Goal: Task Accomplishment & Management: Use online tool/utility

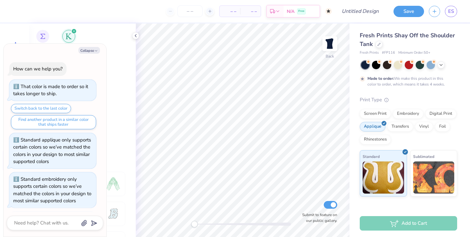
scroll to position [106, 0]
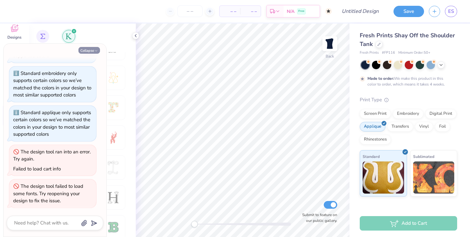
click at [94, 50] on button "Collapse" at bounding box center [89, 50] width 22 height 7
type textarea "x"
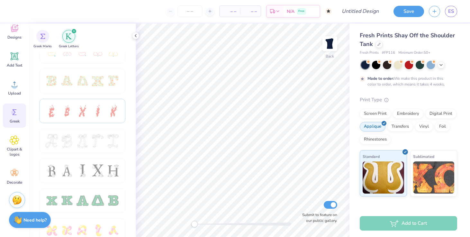
scroll to position [193, 0]
click at [14, 141] on icon at bounding box center [15, 140] width 4 height 4
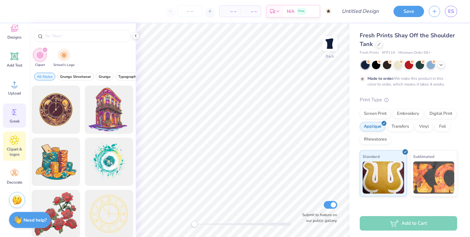
click at [12, 118] on div "Greek" at bounding box center [14, 116] width 23 height 24
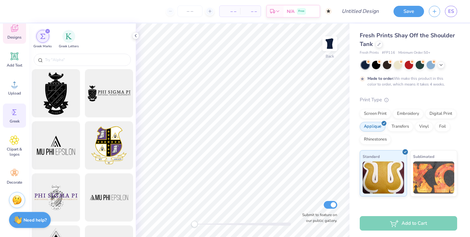
click at [13, 35] on span "Designs" at bounding box center [14, 37] width 14 height 5
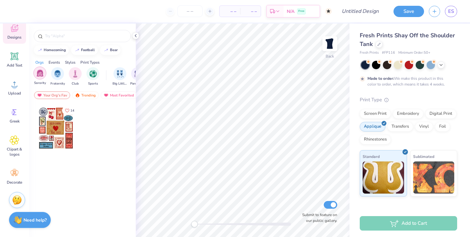
click at [42, 76] on img "filter for Sorority" at bounding box center [39, 72] width 7 height 7
click at [55, 95] on div "Your Org's Fav" at bounding box center [52, 95] width 36 height 8
click at [85, 96] on div "Trending" at bounding box center [85, 95] width 27 height 8
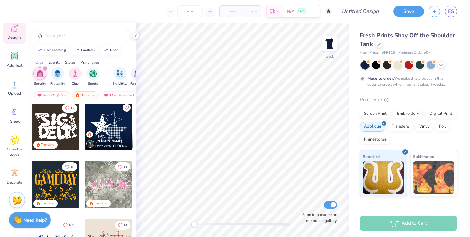
scroll to position [350, 0]
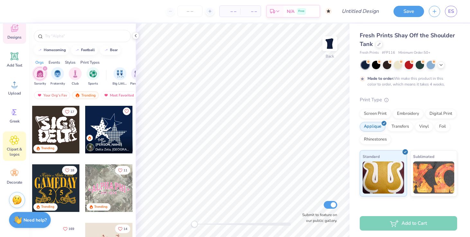
click at [8, 152] on span "Clipart & logos" at bounding box center [14, 152] width 21 height 10
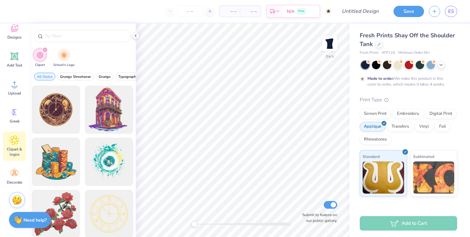
click at [44, 49] on div "filter for Clipart" at bounding box center [45, 50] width 6 height 6
click at [60, 37] on input "text" at bounding box center [85, 36] width 82 height 6
type input "stars"
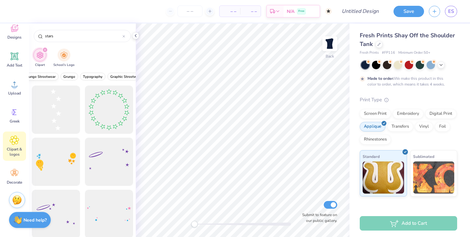
scroll to position [0, 38]
click at [64, 77] on span "Grunge" at bounding box center [67, 76] width 12 height 5
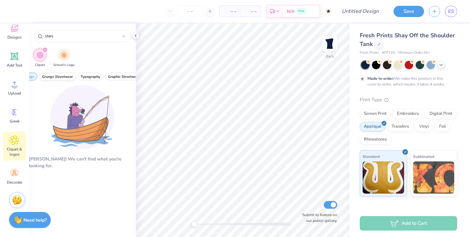
click at [46, 77] on span "Grunge Streetwear" at bounding box center [57, 76] width 31 height 5
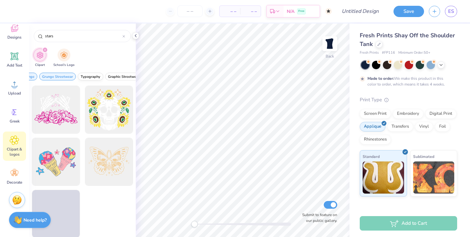
click at [92, 72] on div "All Styles Grunge Grunge Streetwear Typography Graphic Streetwear 60s & 70s Ret…" at bounding box center [82, 78] width 107 height 15
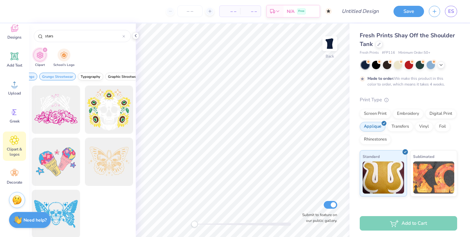
click at [92, 75] on span "Typography" at bounding box center [91, 76] width 20 height 5
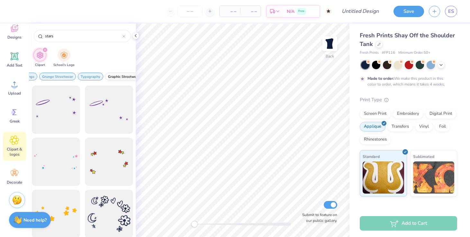
click at [115, 75] on span "Graphic Streetwear" at bounding box center [124, 76] width 32 height 5
click at [100, 76] on span "60s & 70s" at bounding box center [104, 76] width 17 height 5
click at [119, 77] on button "Retro" at bounding box center [125, 77] width 14 height 8
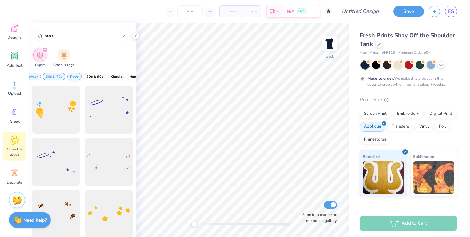
scroll to position [0, 139]
click at [117, 77] on span "Classic" at bounding box center [116, 76] width 11 height 5
click at [11, 173] on icon at bounding box center [15, 173] width 10 height 10
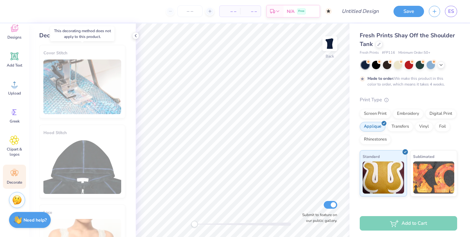
click at [103, 97] on div "Cover Stitch" at bounding box center [82, 81] width 86 height 73
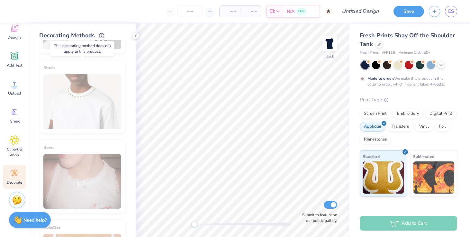
scroll to position [366, 0]
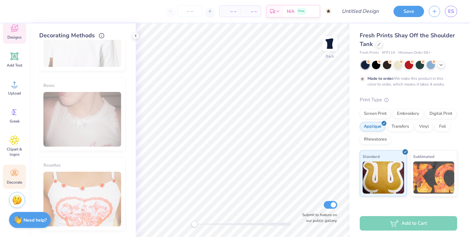
click at [11, 33] on div "Designs" at bounding box center [14, 32] width 23 height 24
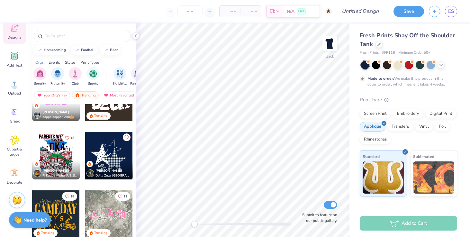
scroll to position [443, 0]
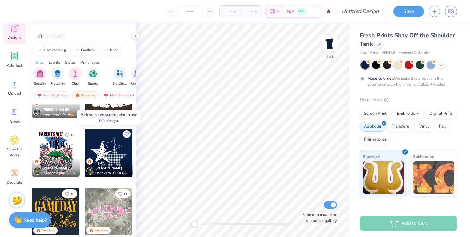
click at [127, 133] on icon "Like" at bounding box center [126, 134] width 5 height 5
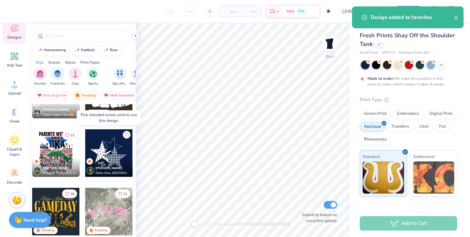
click at [111, 158] on div "Lucy Gross Delta Zeta, University of Iowa" at bounding box center [109, 167] width 48 height 19
click at [374, 114] on div "Screen Print" at bounding box center [375, 113] width 31 height 10
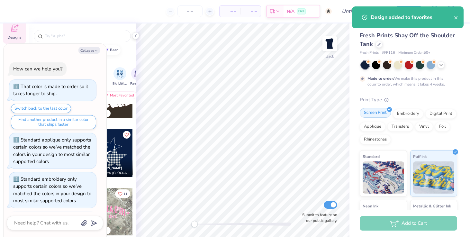
scroll to position [145, 0]
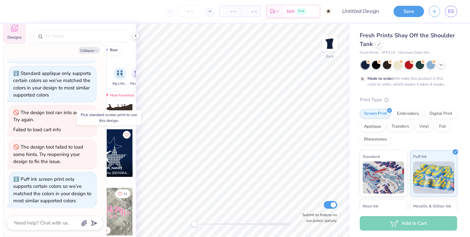
click at [112, 149] on div at bounding box center [109, 153] width 48 height 48
click at [92, 49] on button "Collapse" at bounding box center [89, 50] width 22 height 7
type textarea "x"
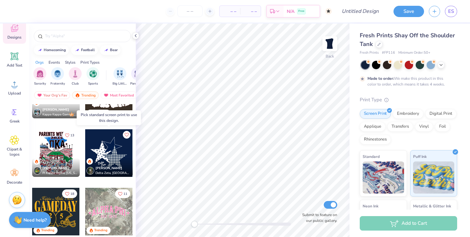
click at [118, 149] on div at bounding box center [109, 153] width 48 height 48
click at [381, 176] on img at bounding box center [383, 176] width 41 height 32
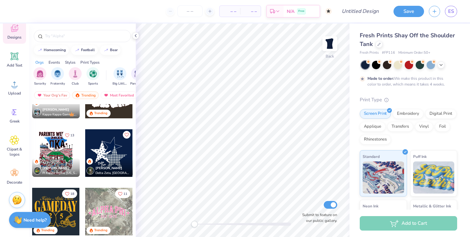
click at [111, 164] on div "Lucy Gross Delta Zeta, University of Iowa" at bounding box center [109, 167] width 48 height 19
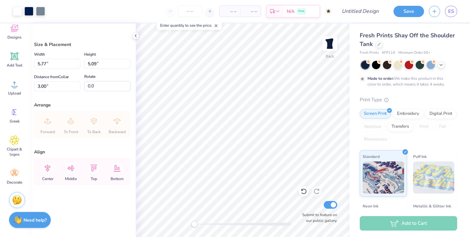
type input "8.34"
type input "7.36"
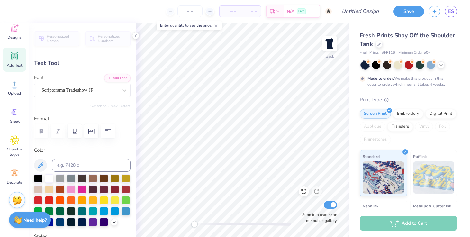
type textarea "D"
type textarea "Sigma"
type input "1.10"
type input "0.69"
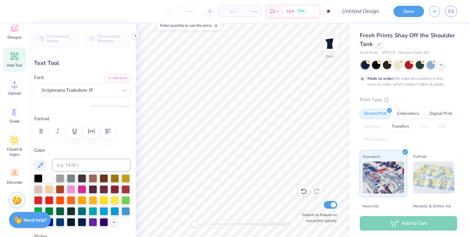
type input "9.07"
type textarea "Z"
type textarea "Kappa"
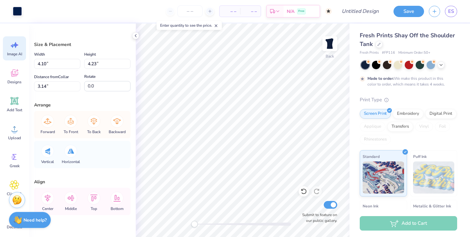
click at [14, 49] on icon at bounding box center [15, 45] width 10 height 10
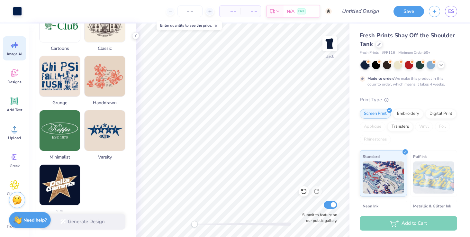
scroll to position [318, 0]
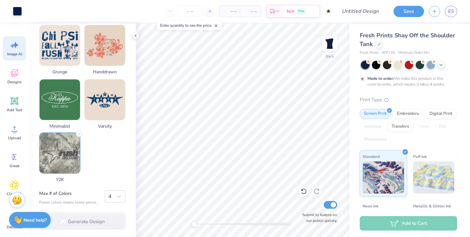
click at [68, 149] on img at bounding box center [60, 153] width 41 height 41
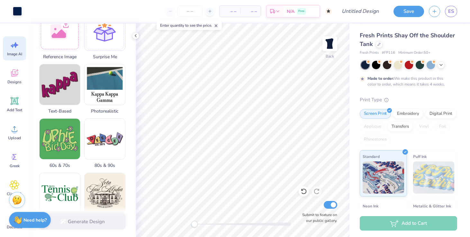
scroll to position [0, 0]
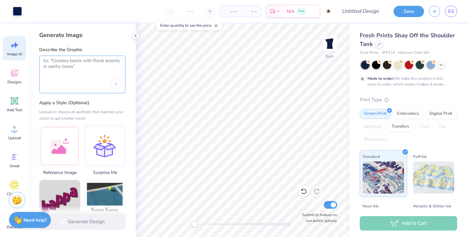
click at [78, 68] on textarea at bounding box center [82, 66] width 78 height 16
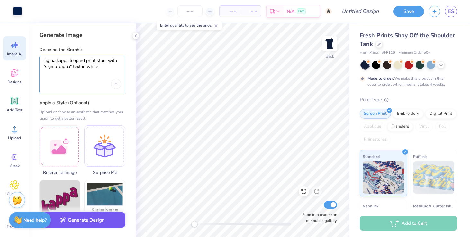
type textarea "sigma kappa leopard print stars with "sigma kappa" text in white"
click at [67, 218] on button "Generate Design" at bounding box center [82, 220] width 86 height 16
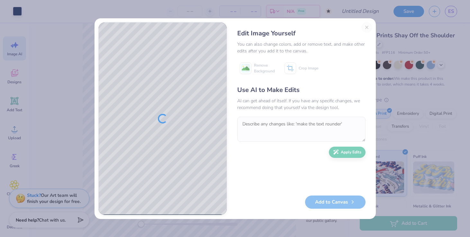
click at [368, 28] on div "Edit Image Yourself You can also change colors, add or remove text, and make ot…" at bounding box center [301, 118] width 141 height 193
click at [367, 27] on div "Edit Image Yourself You can also change colors, add or remove text, and make ot…" at bounding box center [301, 118] width 141 height 193
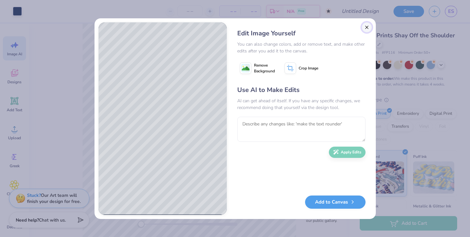
click at [368, 27] on button "Close" at bounding box center [367, 27] width 10 height 10
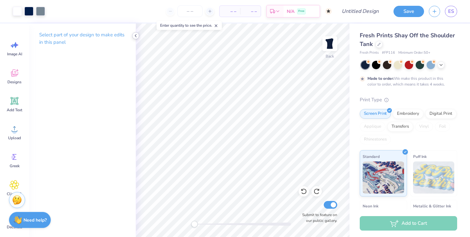
click at [134, 38] on div at bounding box center [135, 35] width 7 height 7
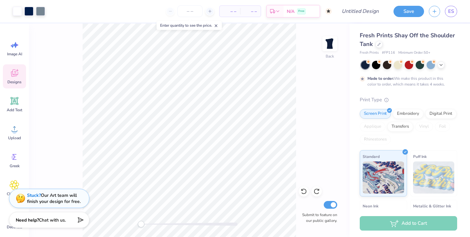
click at [12, 74] on icon at bounding box center [14, 73] width 6 height 5
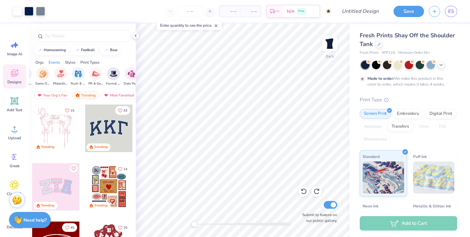
scroll to position [0, 127]
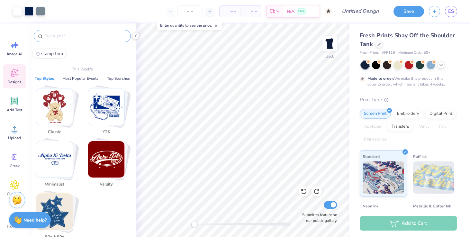
click at [61, 36] on input "text" at bounding box center [85, 36] width 82 height 6
click at [55, 223] on img "Stack Card Button 80s & 90s" at bounding box center [54, 212] width 36 height 36
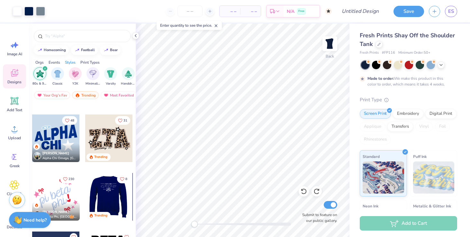
scroll to position [151, 0]
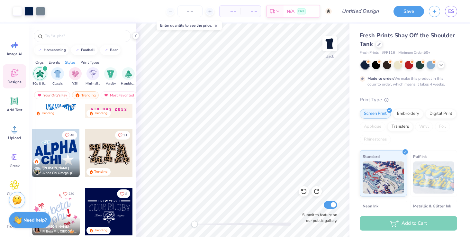
click at [109, 135] on div at bounding box center [109, 153] width 48 height 48
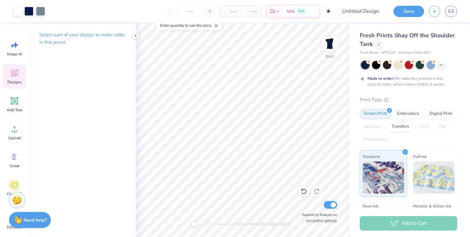
click at [18, 75] on icon at bounding box center [15, 73] width 10 height 10
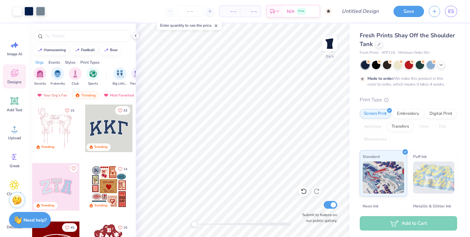
click at [110, 130] on div at bounding box center [109, 128] width 48 height 48
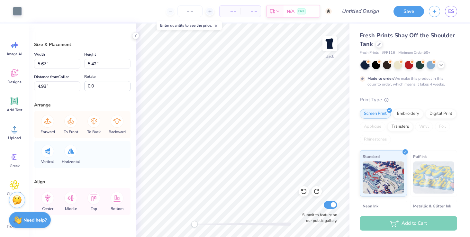
type input "10.01"
type input "4.39"
type input "3.00"
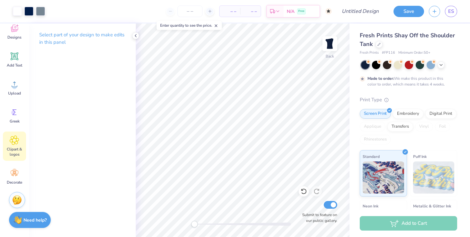
scroll to position [0, 0]
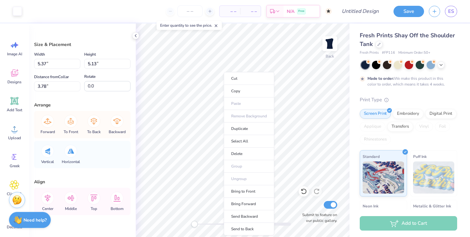
click at [224, 104] on ul "Cut Copy Paste Remove Background Duplicate Select All Delete Group Ungroup Brin…" at bounding box center [249, 153] width 50 height 163
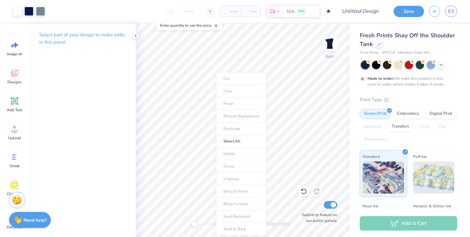
click at [109, 42] on p "Select part of your design to make edits in this panel" at bounding box center [82, 38] width 86 height 15
click at [107, 37] on p "Select part of your design to make edits in this panel" at bounding box center [82, 38] width 86 height 15
click at [135, 37] on icon at bounding box center [135, 35] width 5 height 5
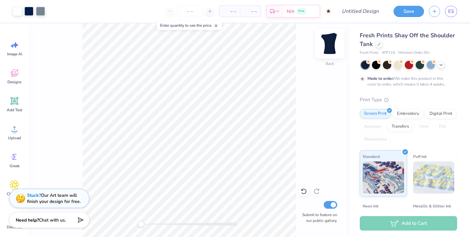
click at [333, 46] on img at bounding box center [330, 44] width 26 height 26
click at [331, 47] on img at bounding box center [330, 44] width 26 height 26
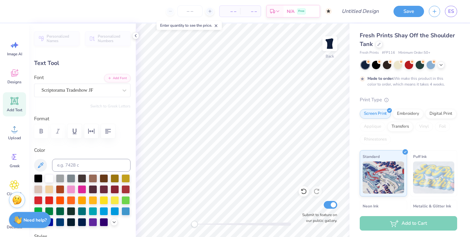
type input "0.0"
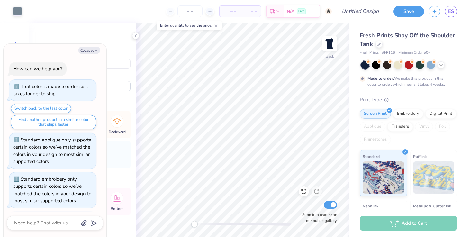
scroll to position [212, 0]
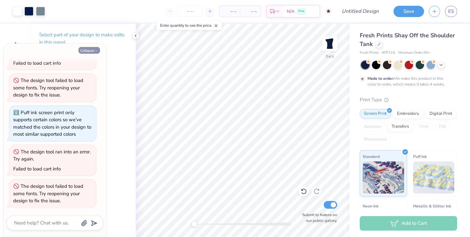
click at [94, 51] on button "Collapse" at bounding box center [89, 50] width 22 height 7
type textarea "x"
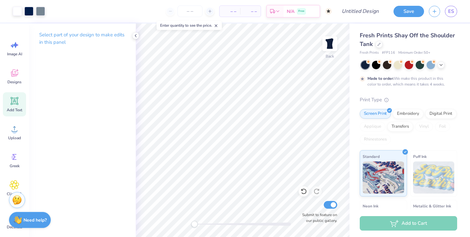
click at [14, 102] on icon at bounding box center [15, 101] width 6 height 6
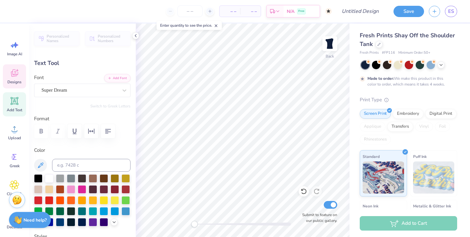
click at [11, 79] on span "Designs" at bounding box center [14, 81] width 14 height 5
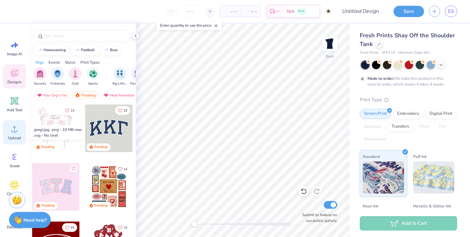
click at [12, 140] on span "Upload" at bounding box center [14, 137] width 13 height 5
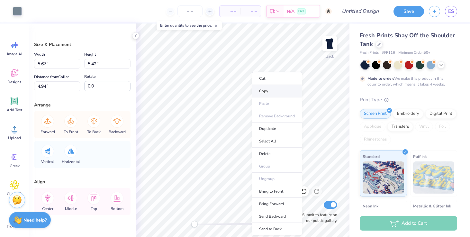
click at [264, 93] on li "Copy" at bounding box center [277, 91] width 50 height 13
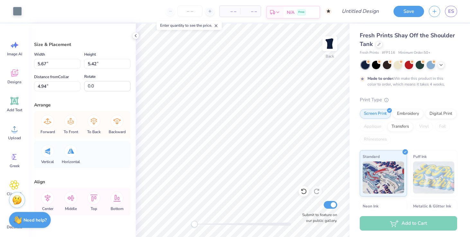
type input "5.71"
type input "5.43"
type input "4.93"
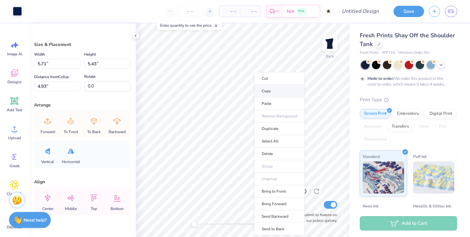
click at [266, 94] on li "Copy" at bounding box center [279, 91] width 50 height 13
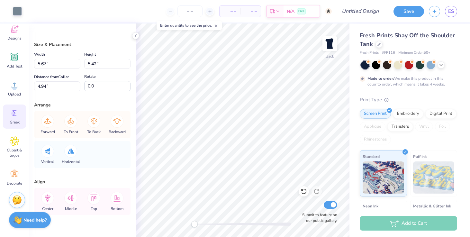
scroll to position [45, 0]
click at [16, 173] on icon at bounding box center [15, 173] width 10 height 10
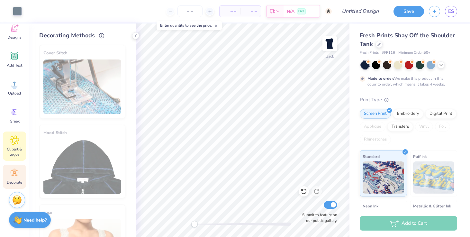
click at [10, 158] on div "Clipart & logos" at bounding box center [14, 145] width 23 height 29
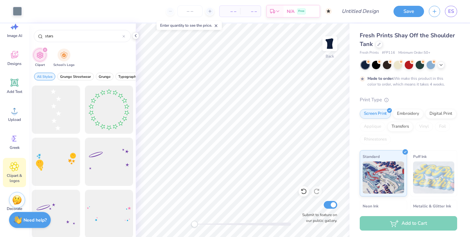
scroll to position [19, 0]
click at [11, 141] on icon at bounding box center [15, 138] width 10 height 10
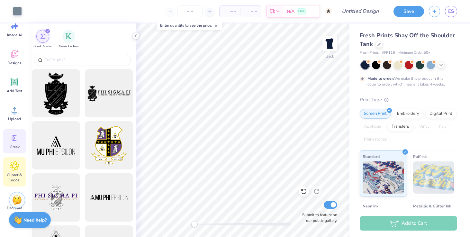
click at [15, 175] on span "Clipart & logos" at bounding box center [14, 177] width 21 height 10
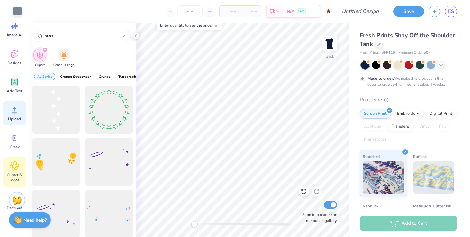
click at [6, 121] on div "Upload" at bounding box center [14, 113] width 23 height 24
click at [6, 95] on div "Add Text" at bounding box center [14, 85] width 23 height 24
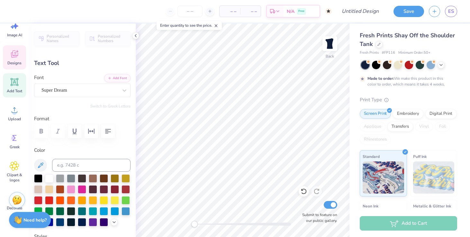
click at [11, 56] on icon at bounding box center [15, 54] width 10 height 10
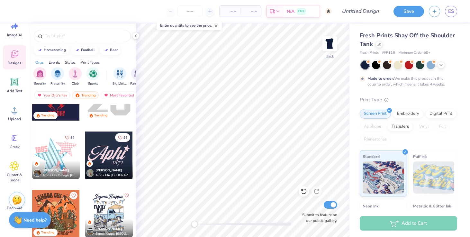
scroll to position [1437, 0]
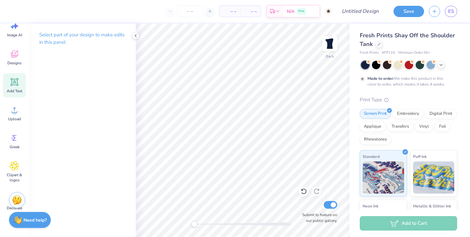
click at [16, 87] on div "Add Text" at bounding box center [14, 85] width 23 height 24
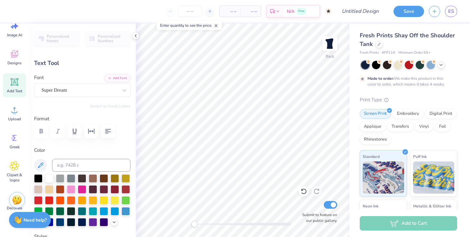
scroll to position [0, 0]
type textarea "T"
type textarea "Sigma Kappa"
click at [87, 86] on div "Super Dream" at bounding box center [80, 90] width 78 height 10
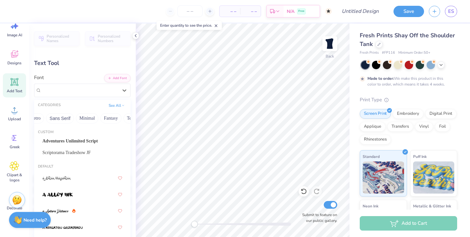
scroll to position [0, 179]
click at [99, 118] on button "Techno" at bounding box center [98, 118] width 20 height 10
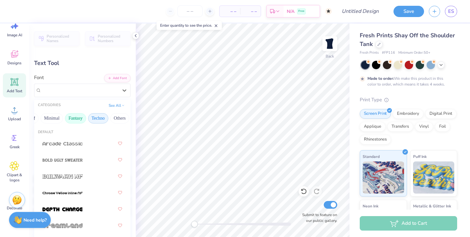
click at [69, 121] on button "Fantasy" at bounding box center [75, 118] width 21 height 10
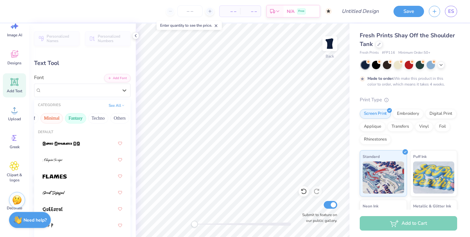
click at [46, 119] on button "Minimal" at bounding box center [52, 118] width 23 height 10
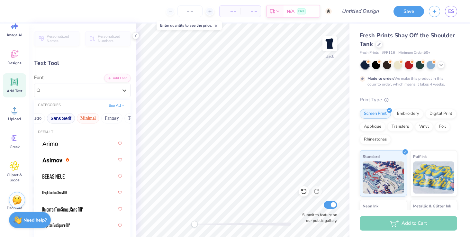
click at [60, 117] on button "Sans Serif" at bounding box center [61, 118] width 28 height 10
click at [70, 119] on button "Retro" at bounding box center [68, 118] width 17 height 10
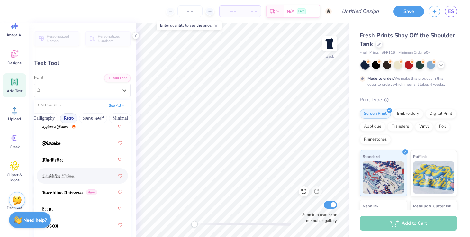
scroll to position [19, 0]
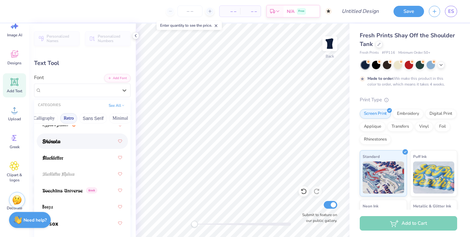
click at [70, 145] on div at bounding box center [82, 141] width 80 height 12
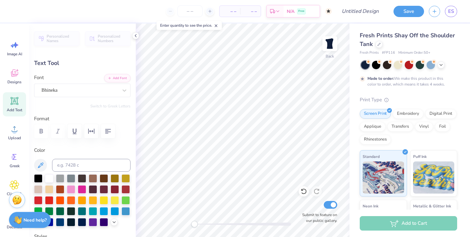
scroll to position [0, 1]
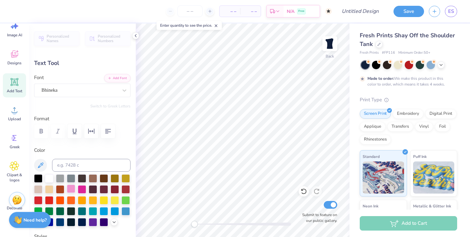
click at [74, 188] on div at bounding box center [71, 189] width 8 height 8
click at [84, 188] on div at bounding box center [82, 189] width 8 height 8
click at [101, 180] on div at bounding box center [104, 178] width 8 height 8
click at [37, 186] on div at bounding box center [38, 189] width 8 height 8
click at [37, 180] on div at bounding box center [38, 178] width 8 height 8
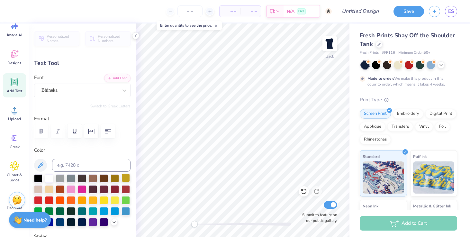
click at [124, 177] on div at bounding box center [126, 178] width 8 height 8
click at [109, 211] on div at bounding box center [82, 200] width 96 height 52
click at [102, 210] on div at bounding box center [104, 210] width 8 height 8
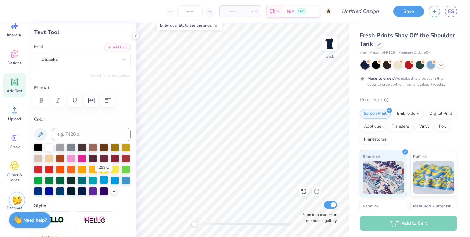
scroll to position [30, 0]
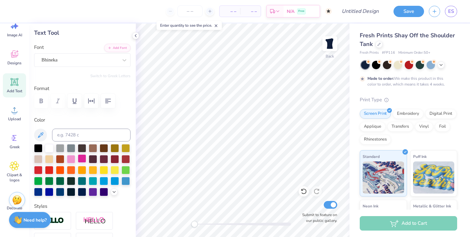
click at [86, 162] on div at bounding box center [82, 158] width 8 height 8
click at [50, 146] on div at bounding box center [49, 147] width 8 height 8
type input "10.43"
type input "2.02"
type input "9.74"
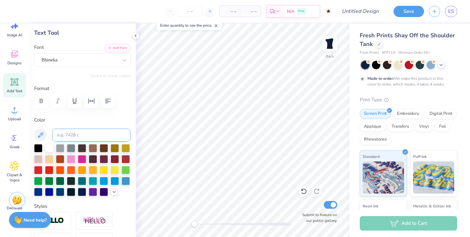
type input "90.0"
type input "2.99"
type input "15.39"
type input "2.74"
type input "0.0"
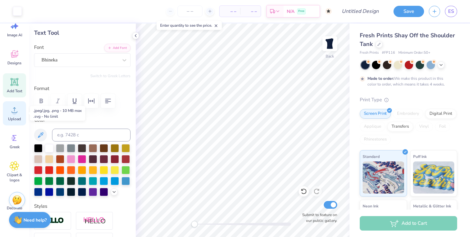
click at [16, 111] on icon at bounding box center [15, 110] width 10 height 10
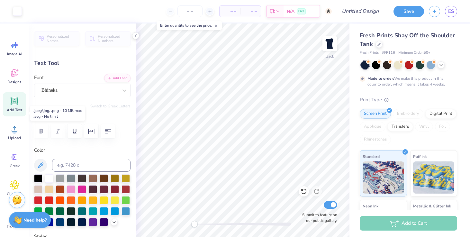
scroll to position [30, 0]
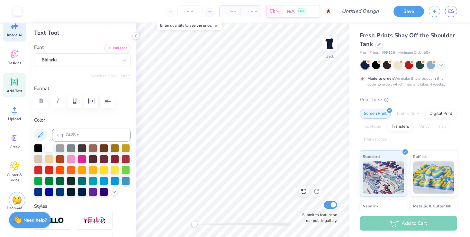
click at [10, 35] on span "Image AI" at bounding box center [14, 34] width 15 height 5
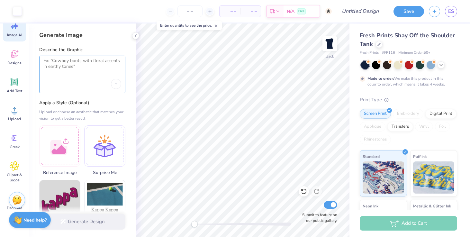
click at [75, 65] on textarea at bounding box center [82, 66] width 78 height 16
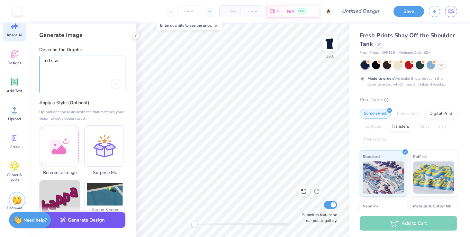
type textarea "red star"
click at [90, 224] on button "Generate Design" at bounding box center [82, 220] width 86 height 16
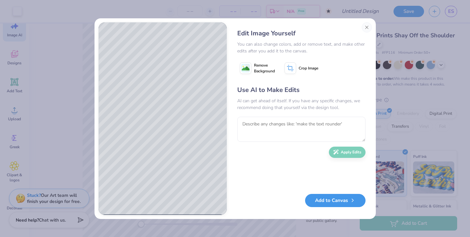
click at [343, 199] on button "Add to Canvas" at bounding box center [335, 200] width 60 height 13
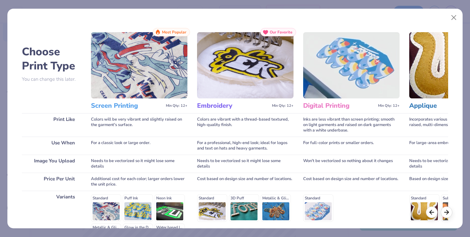
click at [159, 86] on img at bounding box center [139, 65] width 96 height 66
click at [124, 104] on h3 "Screen Printing" at bounding box center [127, 106] width 72 height 8
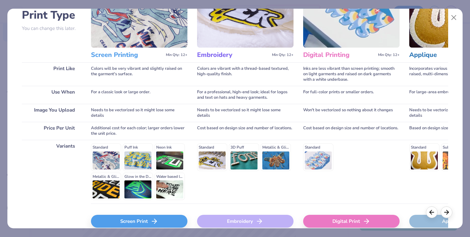
scroll to position [84, 0]
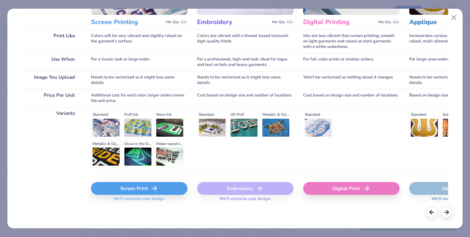
click at [109, 125] on div "Standard Puff Ink Neon Ink Metallic & Glitter Ink Glow in the Dark Ink Water ba…" at bounding box center [139, 139] width 96 height 57
click at [145, 190] on div "Screen Print" at bounding box center [139, 188] width 96 height 13
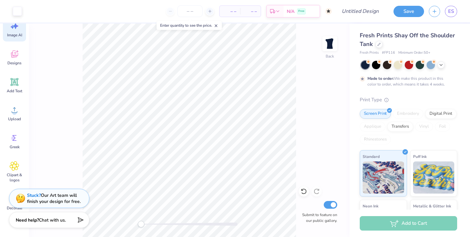
scroll to position [0, 0]
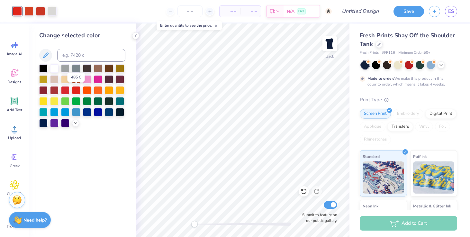
scroll to position [19, 0]
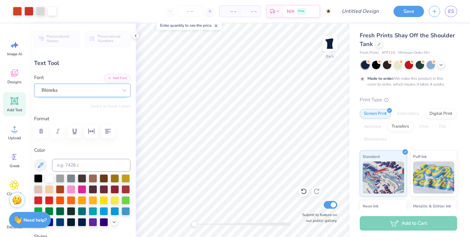
scroll to position [19, 0]
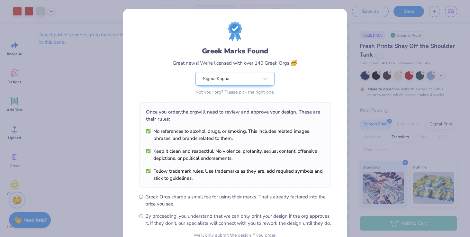
scroll to position [55, 0]
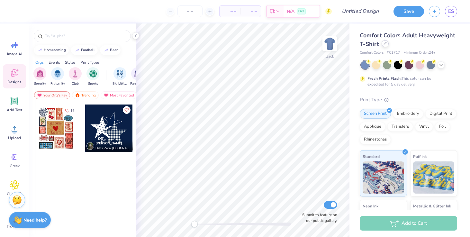
click at [382, 45] on div at bounding box center [385, 43] width 7 height 7
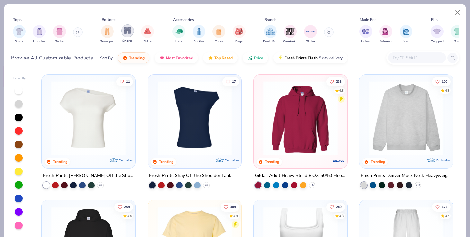
click at [130, 31] on img "filter for Shorts" at bounding box center [127, 30] width 7 height 7
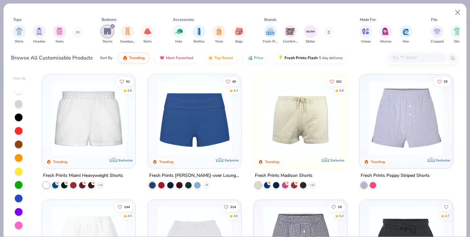
scroll to position [30, 0]
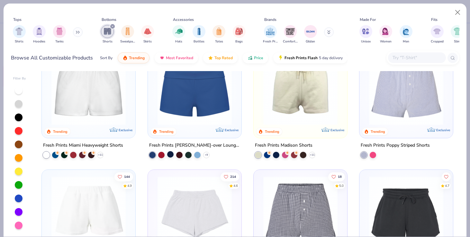
click at [170, 153] on div at bounding box center [170, 154] width 6 height 6
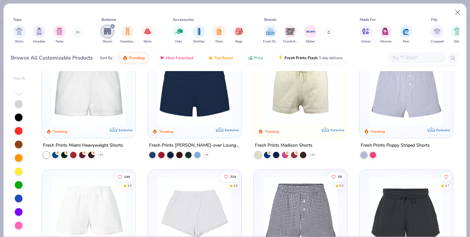
click at [189, 96] on img at bounding box center [194, 88] width 81 height 74
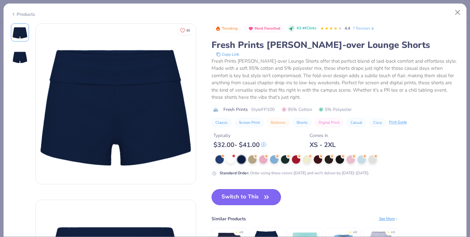
click at [238, 198] on button "Switch to This" at bounding box center [247, 197] width 70 height 16
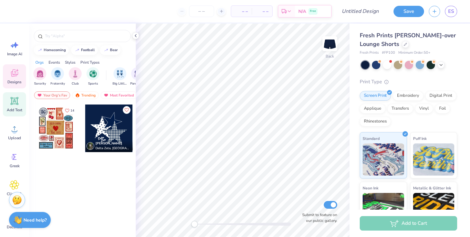
click at [14, 104] on icon at bounding box center [15, 101] width 10 height 10
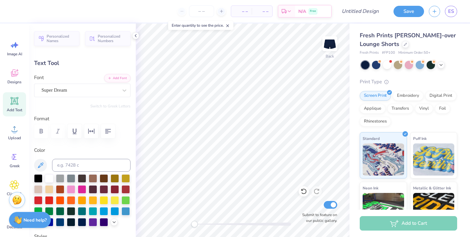
type textarea "T"
type textarea "sigma kappa"
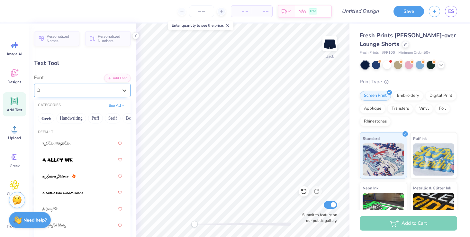
click at [77, 87] on div "Super Dream" at bounding box center [80, 90] width 78 height 10
click at [124, 116] on button "Bold" at bounding box center [130, 118] width 16 height 10
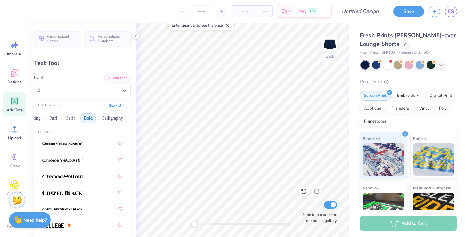
click at [124, 116] on button "Calligraphy" at bounding box center [112, 118] width 28 height 10
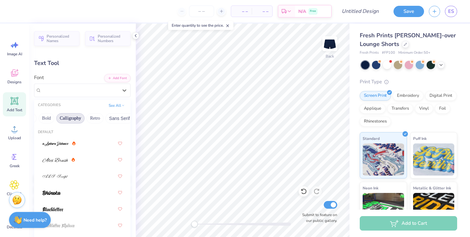
scroll to position [0, 87]
click at [59, 195] on img at bounding box center [51, 193] width 18 height 5
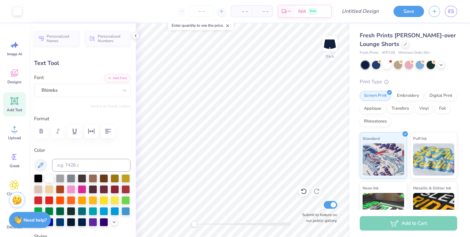
type input "5.28"
type input "0.98"
type input "5.69"
type input "0.0"
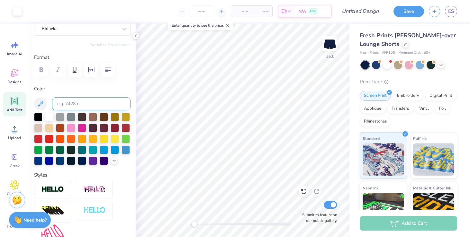
scroll to position [62, 0]
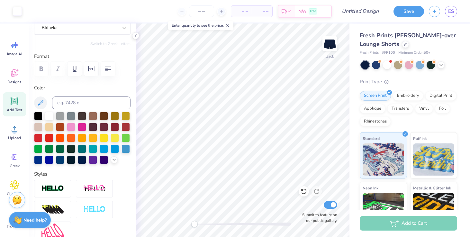
type input "5.66"
type input "0.0"
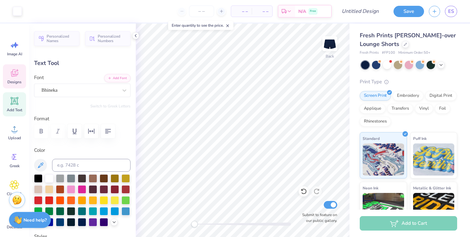
click at [13, 79] on div "Designs" at bounding box center [14, 76] width 23 height 24
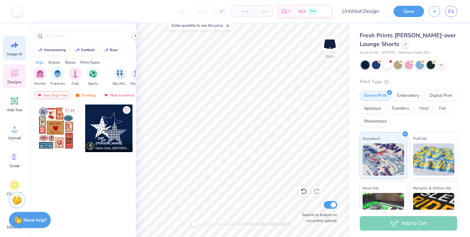
click at [12, 48] on icon at bounding box center [15, 45] width 10 height 10
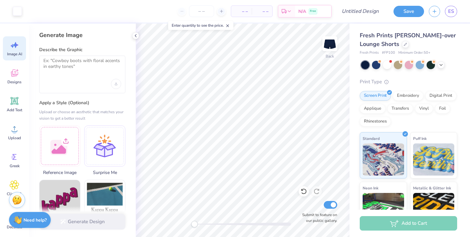
click at [69, 74] on div at bounding box center [82, 75] width 86 height 38
click at [59, 62] on textarea at bounding box center [82, 66] width 78 height 16
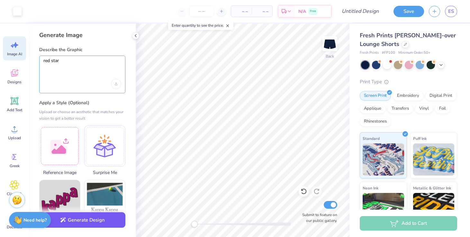
type textarea "red star"
click at [101, 224] on button "Generate Design" at bounding box center [82, 220] width 86 height 16
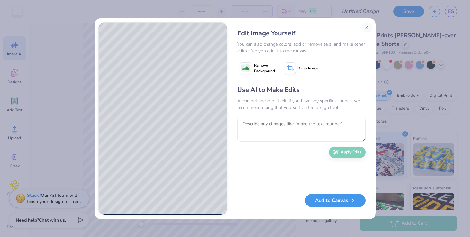
click at [349, 200] on button "Add to Canvas" at bounding box center [335, 200] width 60 height 13
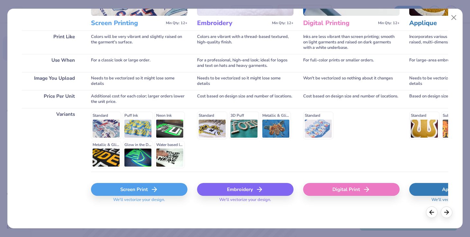
scroll to position [84, 0]
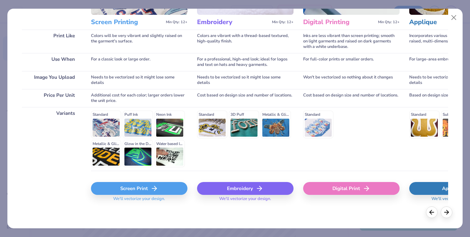
click at [105, 127] on div "Standard Puff Ink Neon Ink Metallic & Glitter Ink Glow in the Dark Ink Water ba…" at bounding box center [139, 139] width 96 height 57
click at [128, 187] on div "Screen Print" at bounding box center [139, 188] width 96 height 13
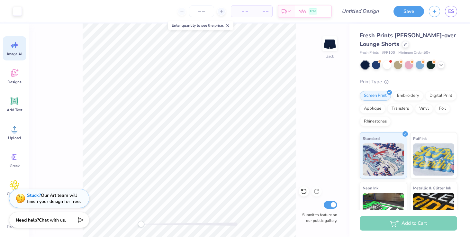
scroll to position [0, 0]
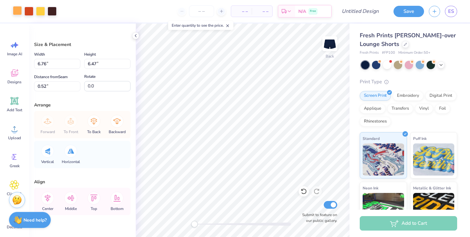
click at [14, 10] on div at bounding box center [17, 10] width 9 height 9
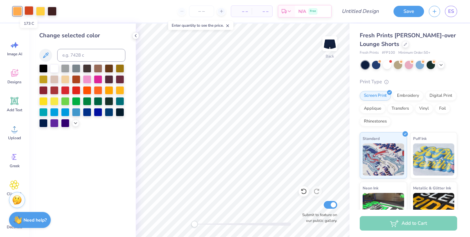
click at [27, 10] on div at bounding box center [28, 10] width 9 height 9
click at [39, 11] on div at bounding box center [40, 10] width 9 height 9
click at [90, 55] on input at bounding box center [91, 55] width 68 height 13
type input "173"
click at [13, 12] on div at bounding box center [17, 10] width 9 height 9
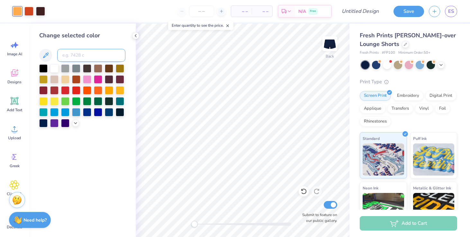
click at [88, 58] on input at bounding box center [91, 55] width 68 height 13
type input "173"
click at [110, 159] on div "Change selected color" at bounding box center [82, 129] width 107 height 213
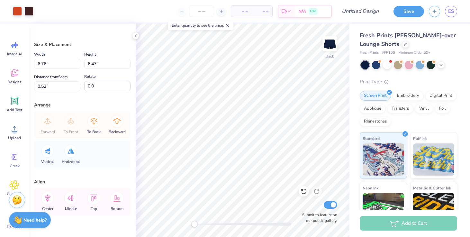
type input "1.56"
type input "1.49"
click at [132, 164] on div "Art colors – – Per Item – – Total Est. Delivery N/A Free Design Title Save ES I…" at bounding box center [235, 118] width 470 height 237
type input "5.15"
click at [350, 187] on div "Fresh Prints Lindsey Fold-over Lounge Shorts Fresh Prints # FP100 Minimum Order…" at bounding box center [409, 150] width 121 height 254
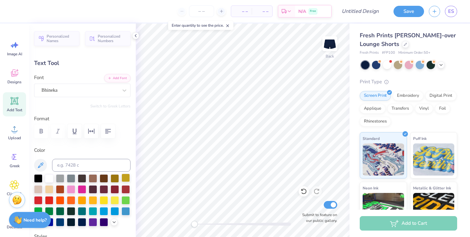
type input "-0.1"
type input "5.27"
type input "0.99"
type input "5.69"
type input "3.30"
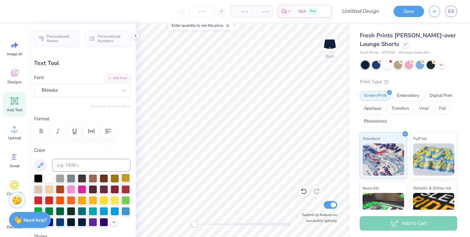
type input "0.62"
type input "6.06"
type input "0.0"
type input "5.94"
type input "-0.1"
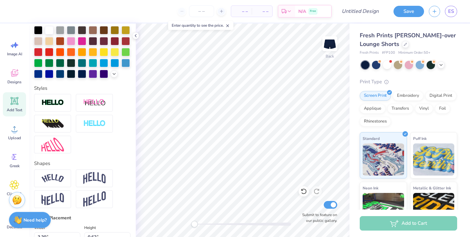
scroll to position [169, 0]
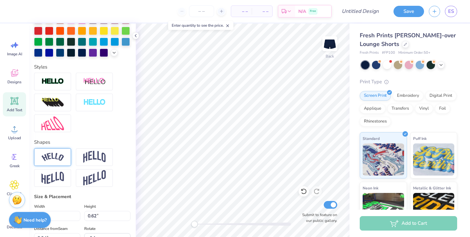
click at [67, 156] on div at bounding box center [52, 157] width 37 height 18
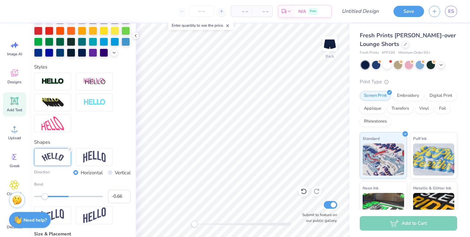
type input "-0.65"
drag, startPoint x: 86, startPoint y: 195, endPoint x: 46, endPoint y: 191, distance: 40.7
click at [46, 191] on div "Bend -0.65" at bounding box center [82, 192] width 96 height 22
type input "-0.22"
drag, startPoint x: 47, startPoint y: 196, endPoint x: 61, endPoint y: 196, distance: 13.5
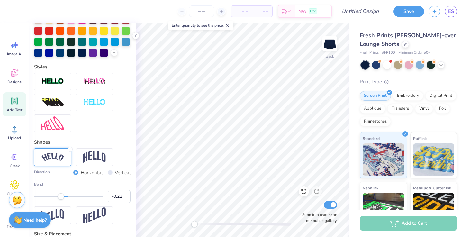
click at [61, 196] on div "Accessibility label" at bounding box center [61, 196] width 6 height 6
type input "-0.39"
drag, startPoint x: 61, startPoint y: 196, endPoint x: 55, endPoint y: 196, distance: 5.8
click at [55, 196] on div "Accessibility label" at bounding box center [55, 196] width 6 height 6
type input "0.0"
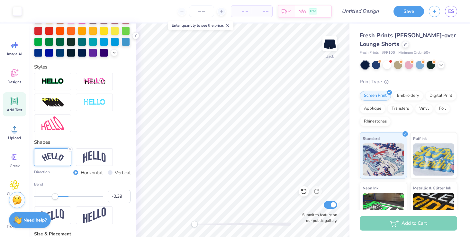
type input "3.66"
type input "0.97"
type input "6.03"
type input "8.0"
type input "-0.22"
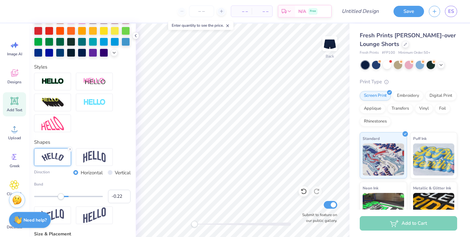
drag, startPoint x: 57, startPoint y: 194, endPoint x: 61, endPoint y: 195, distance: 3.6
click at [61, 195] on div "Accessibility label" at bounding box center [61, 196] width 6 height 6
type input "0.0"
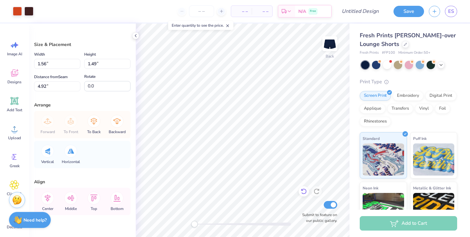
type input "0.94"
type input "0.90"
type input "5.51"
type input "-5.0"
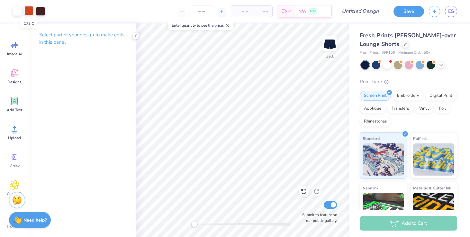
click at [28, 10] on div at bounding box center [28, 10] width 9 height 9
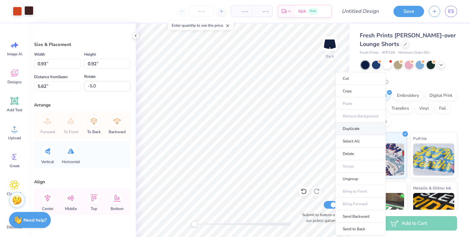
click at [360, 128] on li "Duplicate" at bounding box center [360, 128] width 50 height 13
type input "6.06"
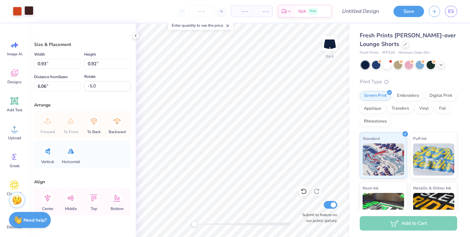
click at [307, 216] on label "Submit to feature on our public gallery." at bounding box center [318, 218] width 39 height 12
click at [324, 209] on input "Submit to feature on our public gallery." at bounding box center [331, 205] width 14 height 8
click at [326, 206] on input "Submit to feature on our public gallery." at bounding box center [331, 205] width 14 height 8
checkbox input "true"
click at [350, 137] on div "Fresh Prints Lindsey Fold-over Lounge Shorts Fresh Prints # FP100 Minimum Order…" at bounding box center [409, 150] width 121 height 254
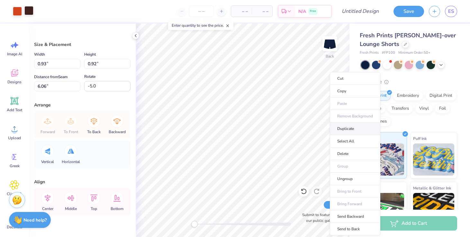
click at [342, 129] on li "Duplicate" at bounding box center [355, 128] width 50 height 13
type input "5.70"
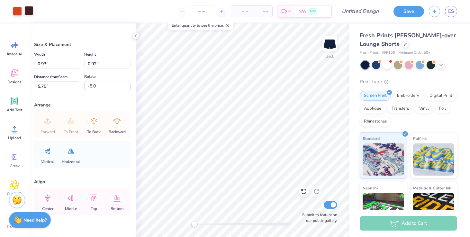
click at [299, 213] on label "Submit to feature on our public gallery." at bounding box center [318, 218] width 39 height 12
click at [324, 209] on input "Submit to feature on our public gallery." at bounding box center [331, 205] width 14 height 8
checkbox input "false"
click at [360, 116] on div "Screen Print Embroidery Digital Print Applique Transfers Vinyl Foil Rhinestones" at bounding box center [408, 108] width 97 height 35
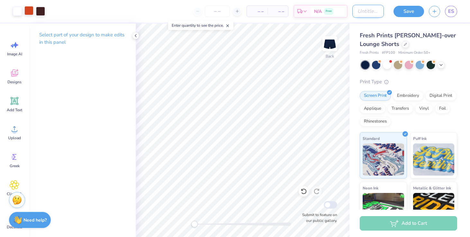
click at [358, 14] on input "Design Title" at bounding box center [368, 11] width 32 height 13
type input "rwb shorts"
click at [407, 8] on button "Save" at bounding box center [408, 10] width 31 height 11
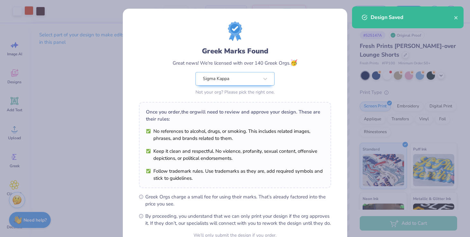
scroll to position [64, 0]
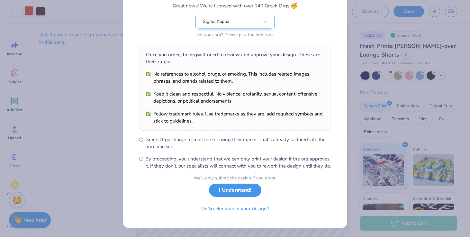
click at [238, 195] on button "I Understand!" at bounding box center [235, 190] width 52 height 13
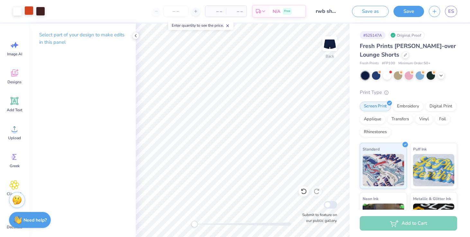
scroll to position [0, 0]
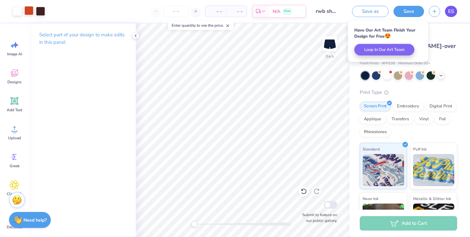
click at [451, 16] on link "ES" at bounding box center [451, 11] width 12 height 11
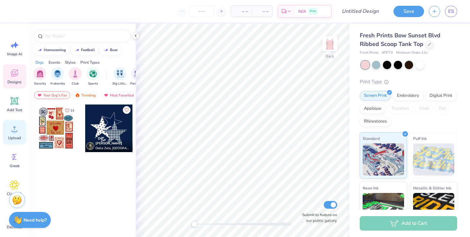
click at [13, 132] on circle at bounding box center [14, 131] width 5 height 5
click at [14, 157] on circle at bounding box center [13, 157] width 5 height 5
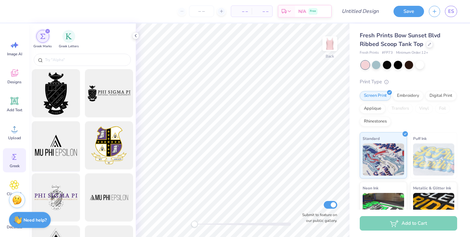
scroll to position [14, 0]
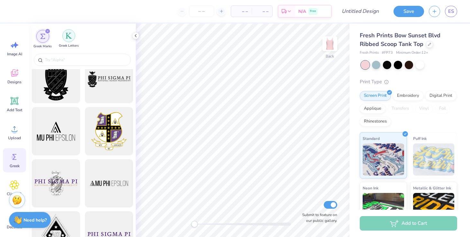
click at [69, 40] on div "filter for Greek Letters" at bounding box center [68, 35] width 13 height 13
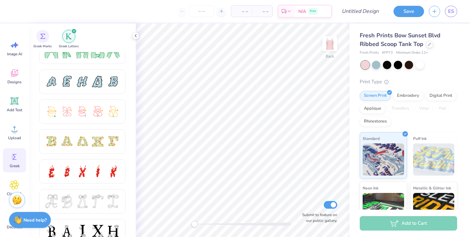
scroll to position [132, 0]
click at [72, 204] on div at bounding box center [67, 201] width 14 height 14
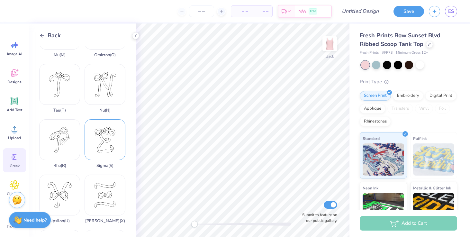
scroll to position [422, 0]
click at [100, 140] on div "Sigma ( S )" at bounding box center [105, 146] width 41 height 49
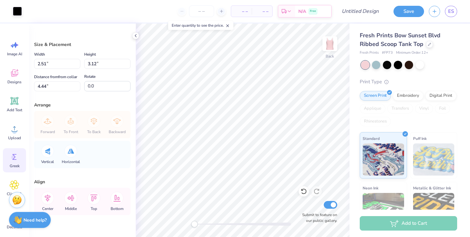
click at [19, 154] on div "Greek" at bounding box center [14, 160] width 23 height 24
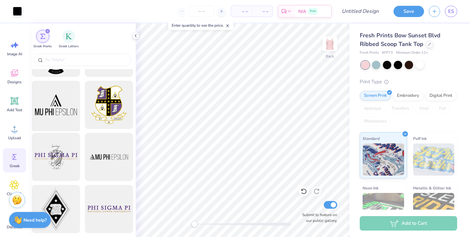
scroll to position [0, 0]
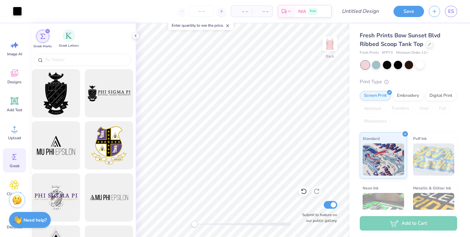
click at [69, 45] on span "Greek Letters" at bounding box center [69, 45] width 20 height 5
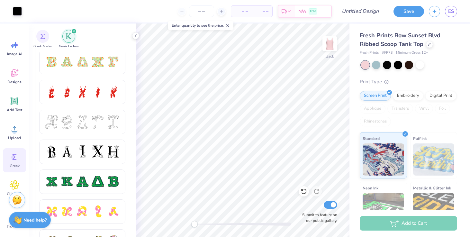
scroll to position [211, 0]
click at [76, 125] on div at bounding box center [83, 122] width 14 height 14
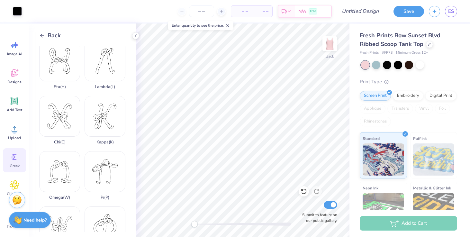
scroll to position [180, 0]
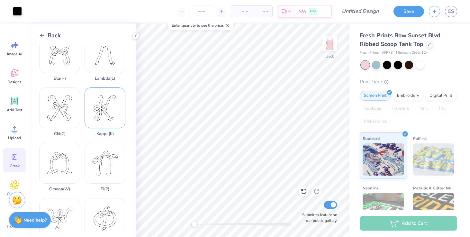
click at [104, 117] on div "Kappa ( K )" at bounding box center [105, 111] width 41 height 49
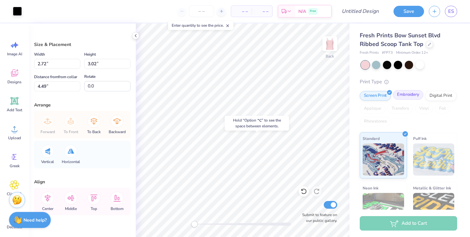
click at [402, 95] on div "Embroidery" at bounding box center [408, 95] width 31 height 10
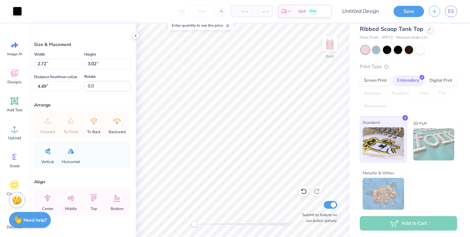
scroll to position [18, 0]
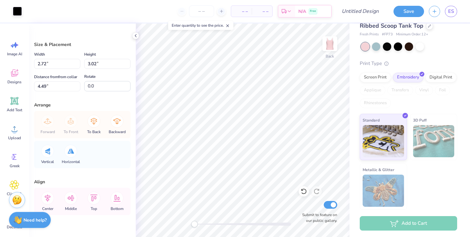
type input "2.51"
type input "3.12"
type input "4.14"
type input "2.72"
type input "3.02"
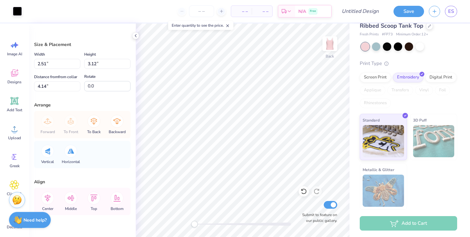
type input "4.23"
type input "2.51"
type input "3.12"
type input "4.14"
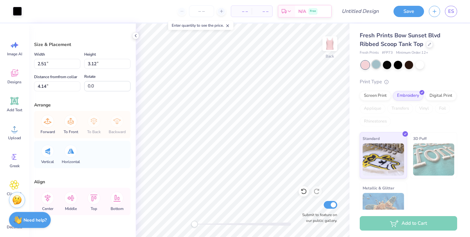
click at [376, 66] on div at bounding box center [376, 64] width 8 height 8
click at [362, 65] on div at bounding box center [365, 65] width 8 height 8
click at [378, 64] on div at bounding box center [376, 64] width 8 height 8
click at [15, 78] on div "Designs" at bounding box center [14, 76] width 23 height 24
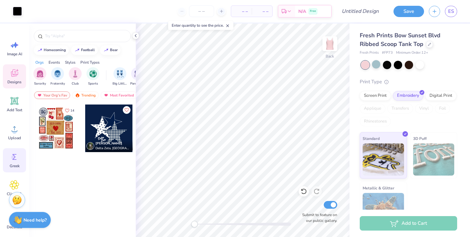
click at [14, 169] on div "Greek" at bounding box center [14, 160] width 23 height 24
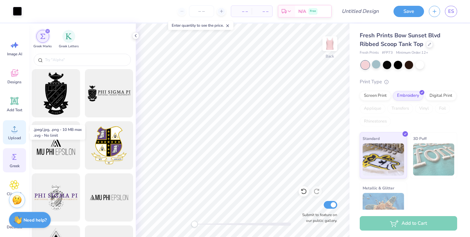
click at [14, 137] on span "Upload" at bounding box center [14, 137] width 13 height 5
click at [105, 57] on input "text" at bounding box center [85, 60] width 82 height 6
type input "d"
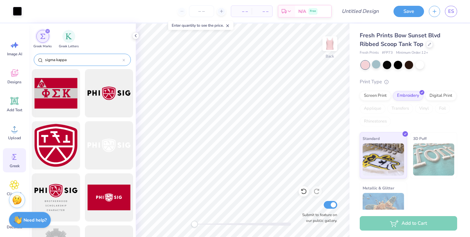
type input "sigma kappa"
click at [126, 61] on div "sigma kappa" at bounding box center [82, 60] width 97 height 12
click at [66, 40] on div "filter for Greek Letters" at bounding box center [68, 35] width 13 height 13
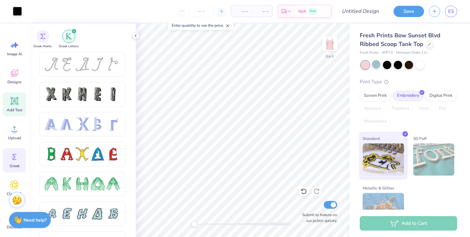
click at [12, 96] on icon at bounding box center [15, 101] width 10 height 10
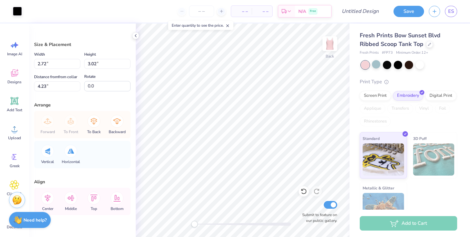
type input "2.51"
type input "3.12"
type input "4.14"
